Goal: Task Accomplishment & Management: Complete application form

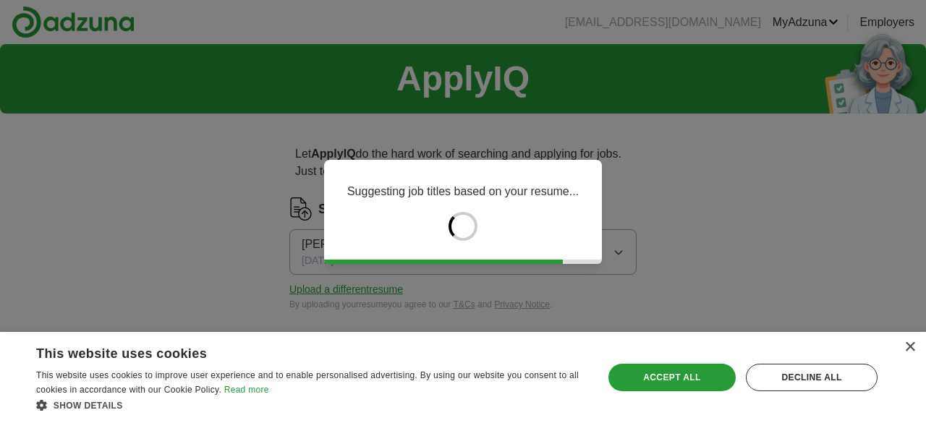
type input "******"
type input "****"
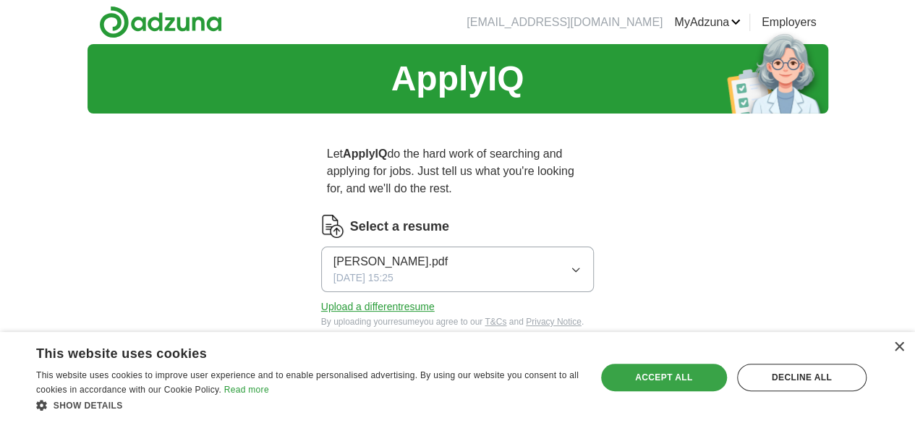
click at [682, 374] on div "Accept all" at bounding box center [664, 377] width 126 height 27
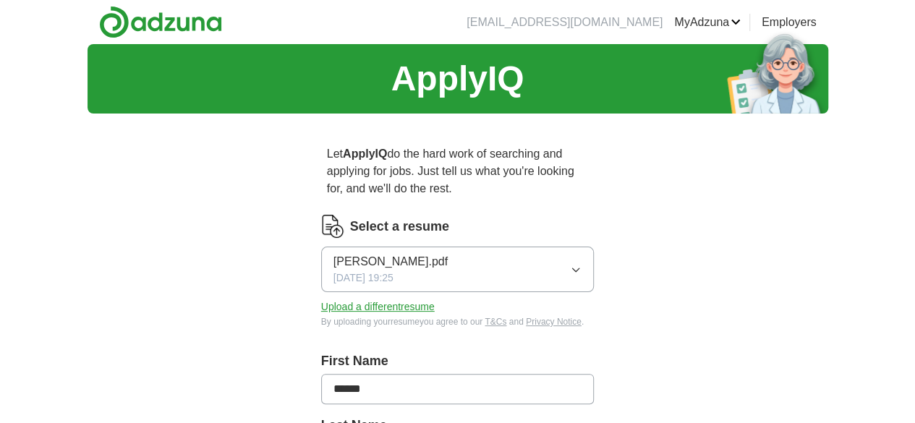
click at [460, 248] on button "[PERSON_NAME].pdf [DATE] 19:25" at bounding box center [457, 270] width 273 height 46
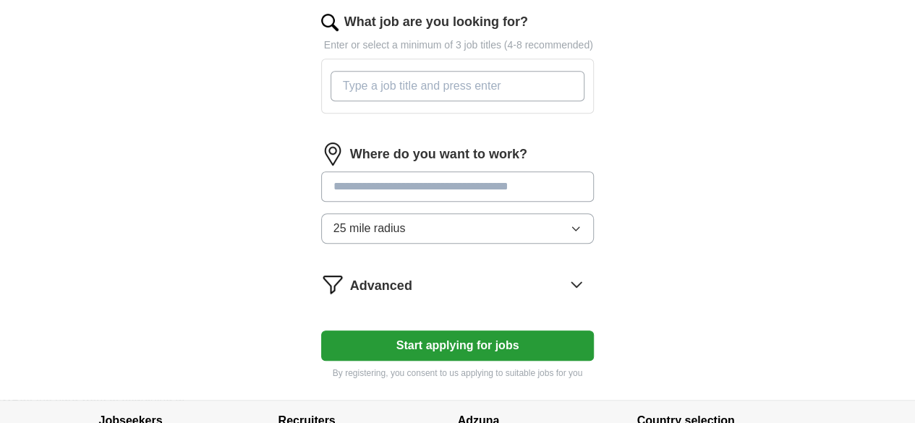
scroll to position [579, 0]
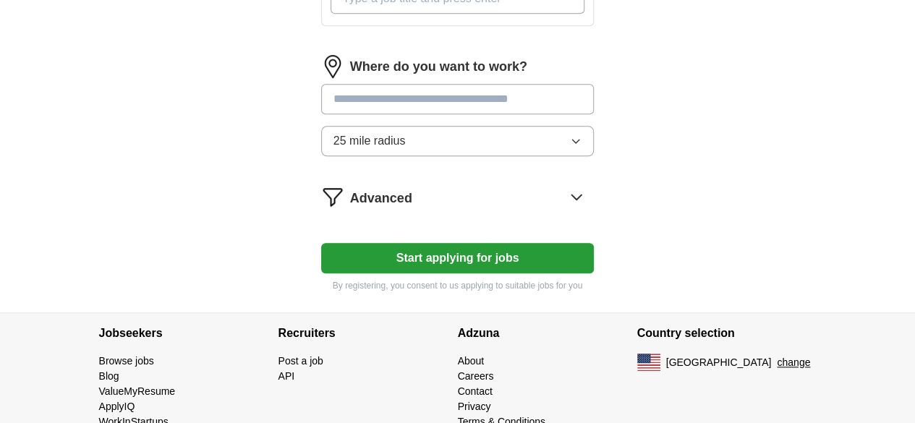
click at [473, 243] on button "Start applying for jobs" at bounding box center [457, 258] width 273 height 30
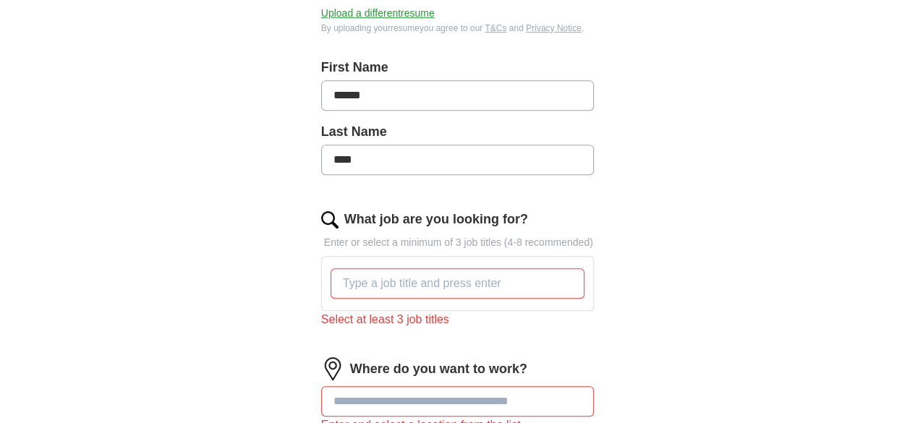
scroll to position [289, 0]
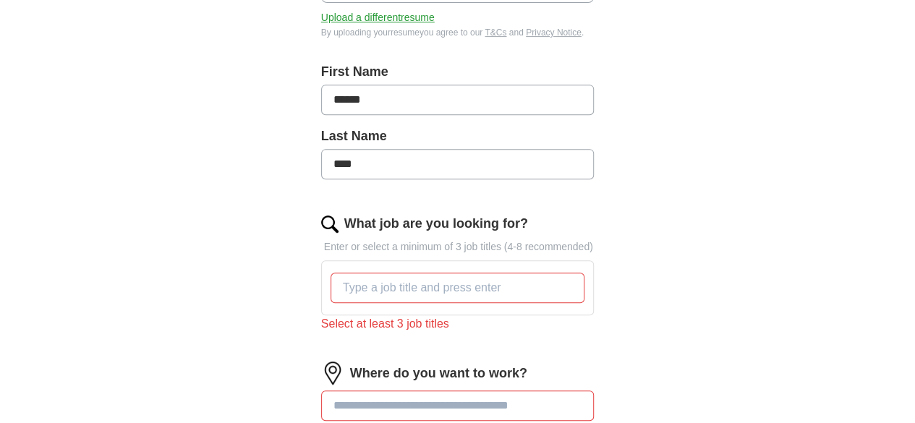
click at [409, 273] on input "What job are you looking for?" at bounding box center [458, 288] width 255 height 30
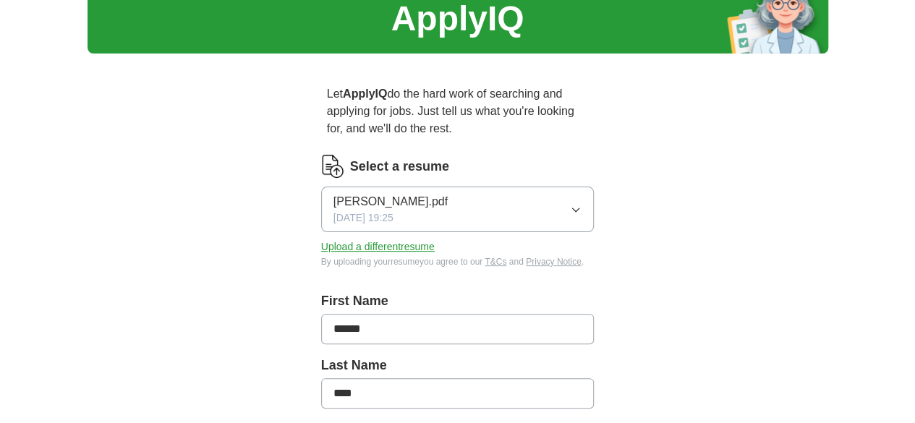
scroll to position [0, 0]
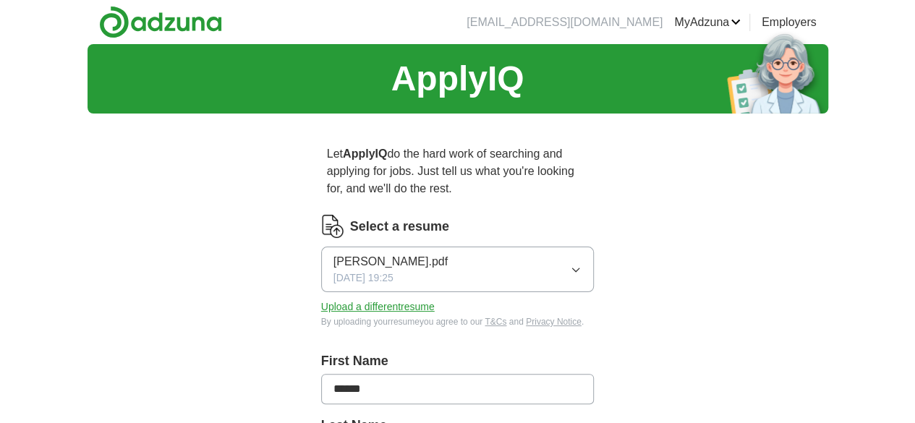
click at [99, 14] on img at bounding box center [160, 22] width 123 height 33
drag, startPoint x: 703, startPoint y: 20, endPoint x: 628, endPoint y: 21, distance: 75.2
click at [628, 21] on li "[EMAIL_ADDRESS][DOMAIN_NAME]" at bounding box center [565, 22] width 196 height 17
click at [614, 22] on header "netlogix005@gmail.com MyAdzuna Alerts Favorites Resumes ApplyIQ Preferences Pos…" at bounding box center [458, 22] width 741 height 44
drag, startPoint x: 616, startPoint y: 27, endPoint x: 750, endPoint y: 24, distance: 133.9
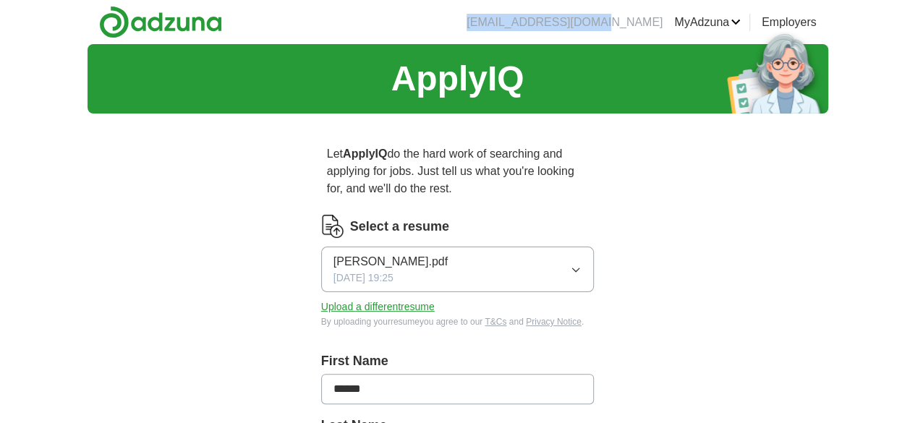
click at [750, 24] on ul "netlogix005@gmail.com MyAdzuna Alerts Favorites Resumes ApplyIQ Preferences Pos…" at bounding box center [635, 22] width 361 height 17
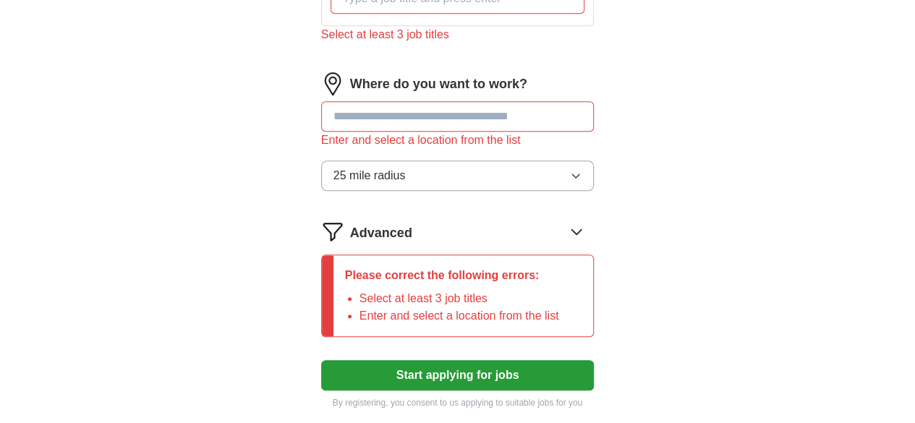
scroll to position [362, 0]
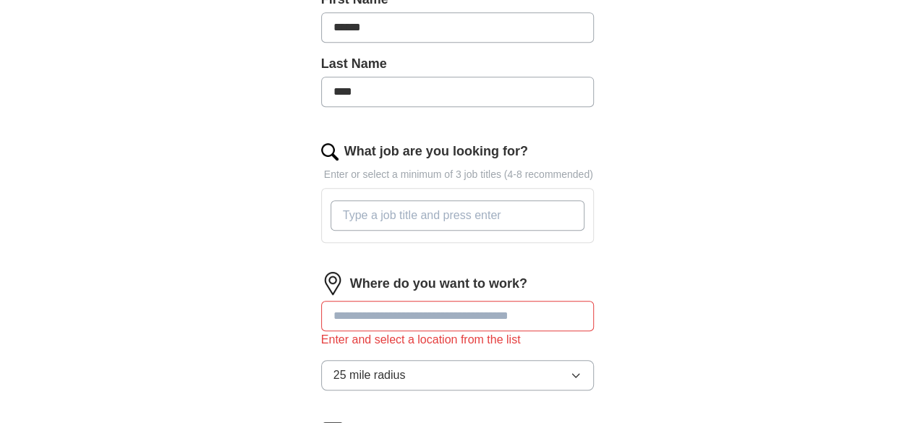
click at [405, 202] on input "What job are you looking for?" at bounding box center [458, 215] width 255 height 30
paste input "ServiceNow Architect"
click at [331, 200] on input "ServiceNow Architect" at bounding box center [458, 215] width 255 height 30
click at [331, 200] on input "Senior ServiceNow Architect" at bounding box center [458, 215] width 255 height 30
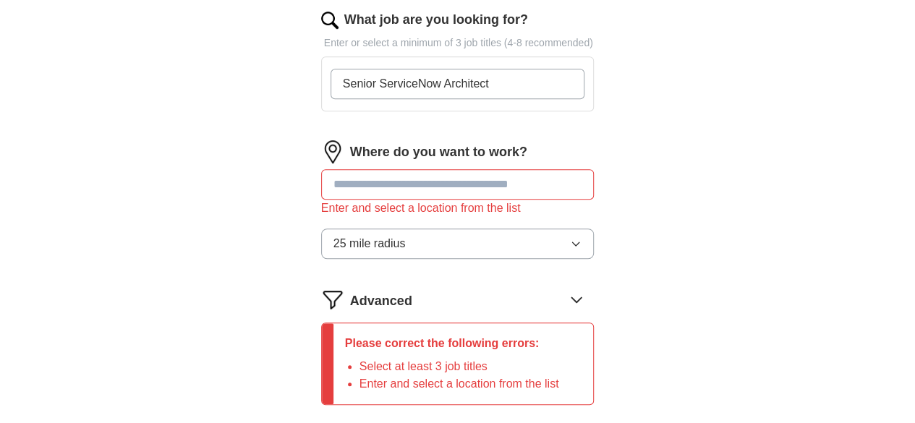
scroll to position [506, 0]
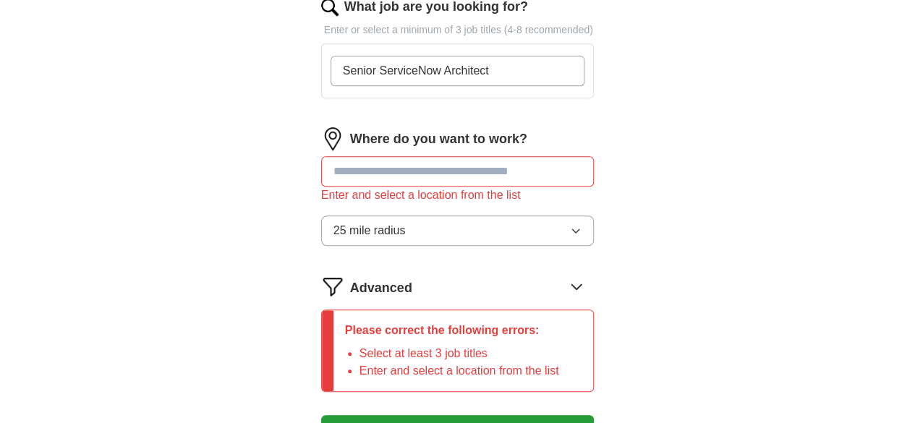
click at [375, 156] on input at bounding box center [457, 171] width 273 height 30
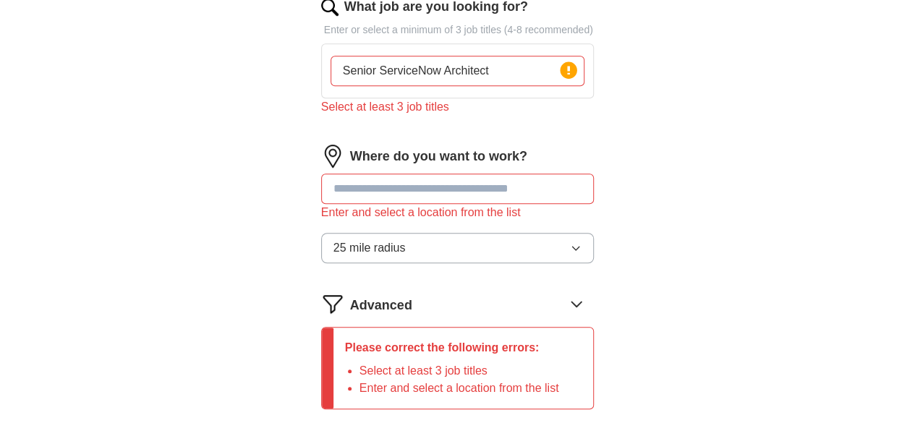
click at [507, 56] on input "Senior ServiceNow Architect" at bounding box center [458, 71] width 255 height 30
paste input "Lead ServiceNow Developer"
click at [583, 56] on input "Senior ServiceNow Architect , Lead ServiceNow Developer," at bounding box center [458, 71] width 255 height 30
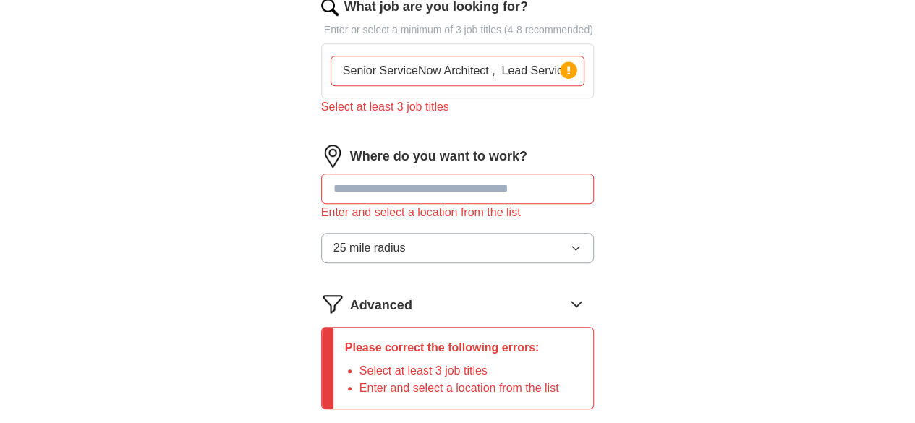
paste input "Senior ServiceNow Developer,"
click at [447, 56] on input "Senior ServiceNow Architect , Lead ServiceNow Developer, Senior ServiceNow Deve…" at bounding box center [458, 71] width 255 height 30
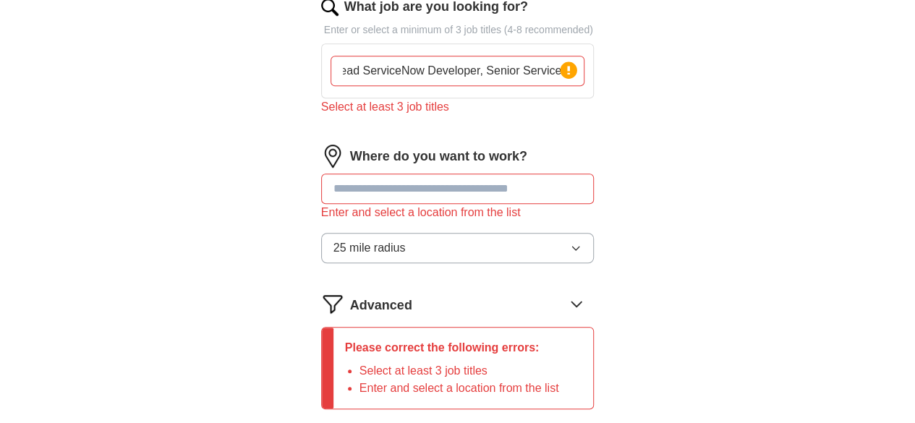
scroll to position [0, 193]
type input "Senior ServiceNow Architect , Lead ServiceNow Developer, Senior ServiceNow Deve…"
click at [577, 61] on circle at bounding box center [569, 69] width 17 height 17
click at [466, 56] on input "Senior ServiceNow Architect , Lead ServiceNow Developer, Senior ServiceNow Deve…" at bounding box center [458, 71] width 255 height 30
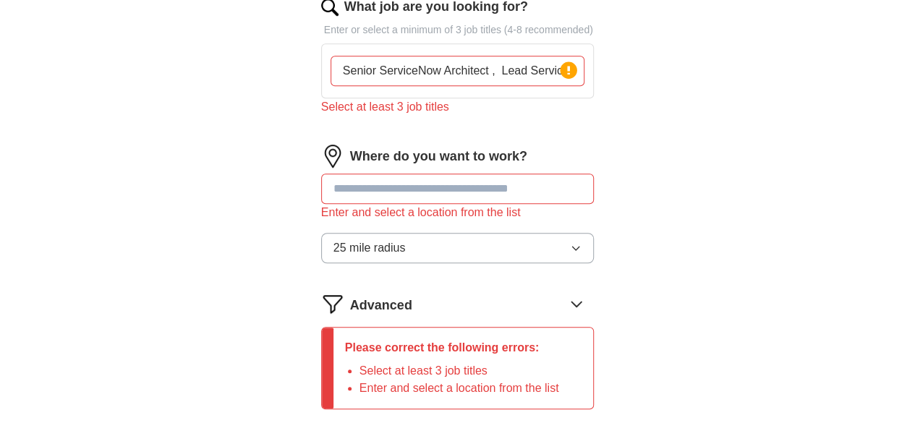
click at [391, 176] on input at bounding box center [457, 189] width 273 height 30
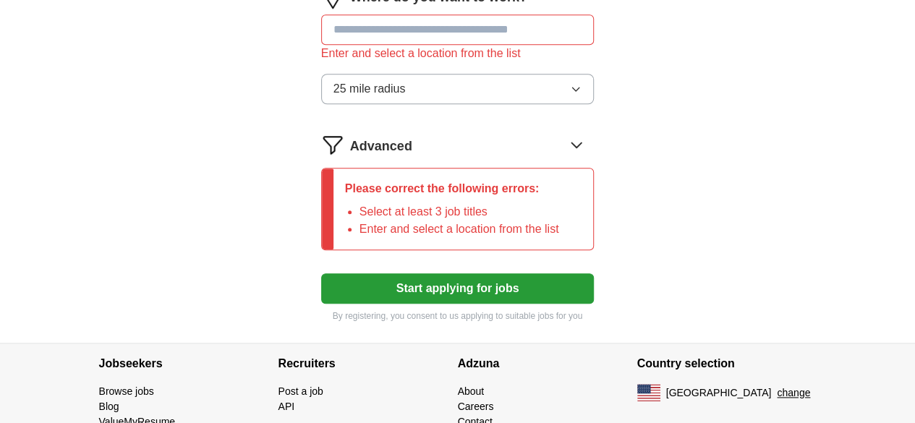
scroll to position [637, 0]
